Goal: Information Seeking & Learning: Learn about a topic

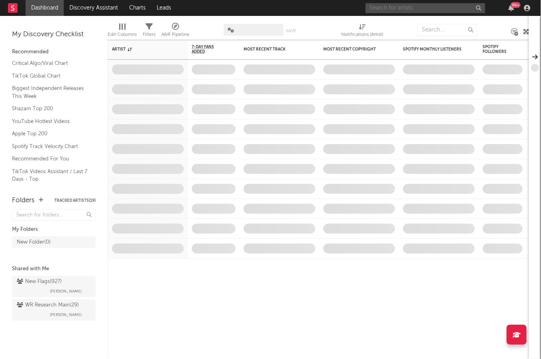
click at [443, 9] on input "text" at bounding box center [424, 8] width 119 height 10
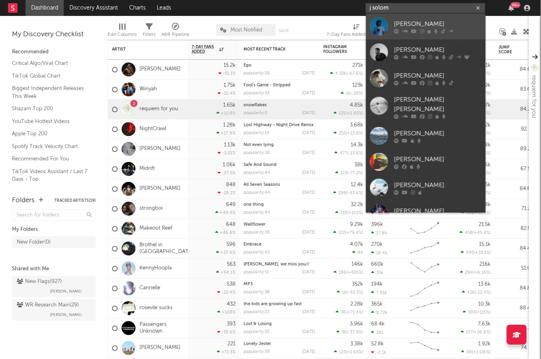
type input "j solom"
click at [448, 29] on icon at bounding box center [450, 30] width 5 height 5
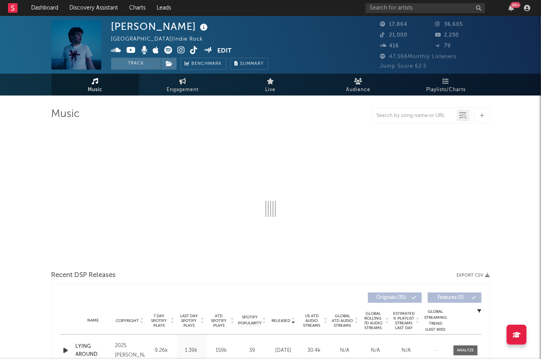
select select "6m"
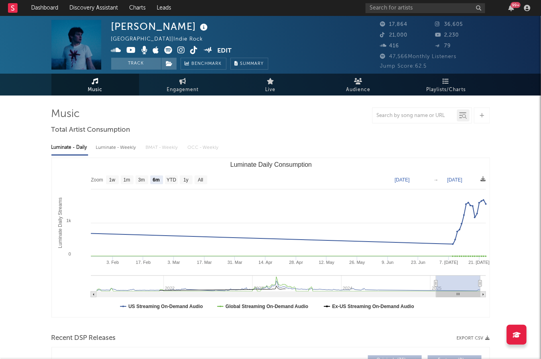
click at [180, 49] on icon at bounding box center [182, 50] width 8 height 8
